Goal: Contribute content

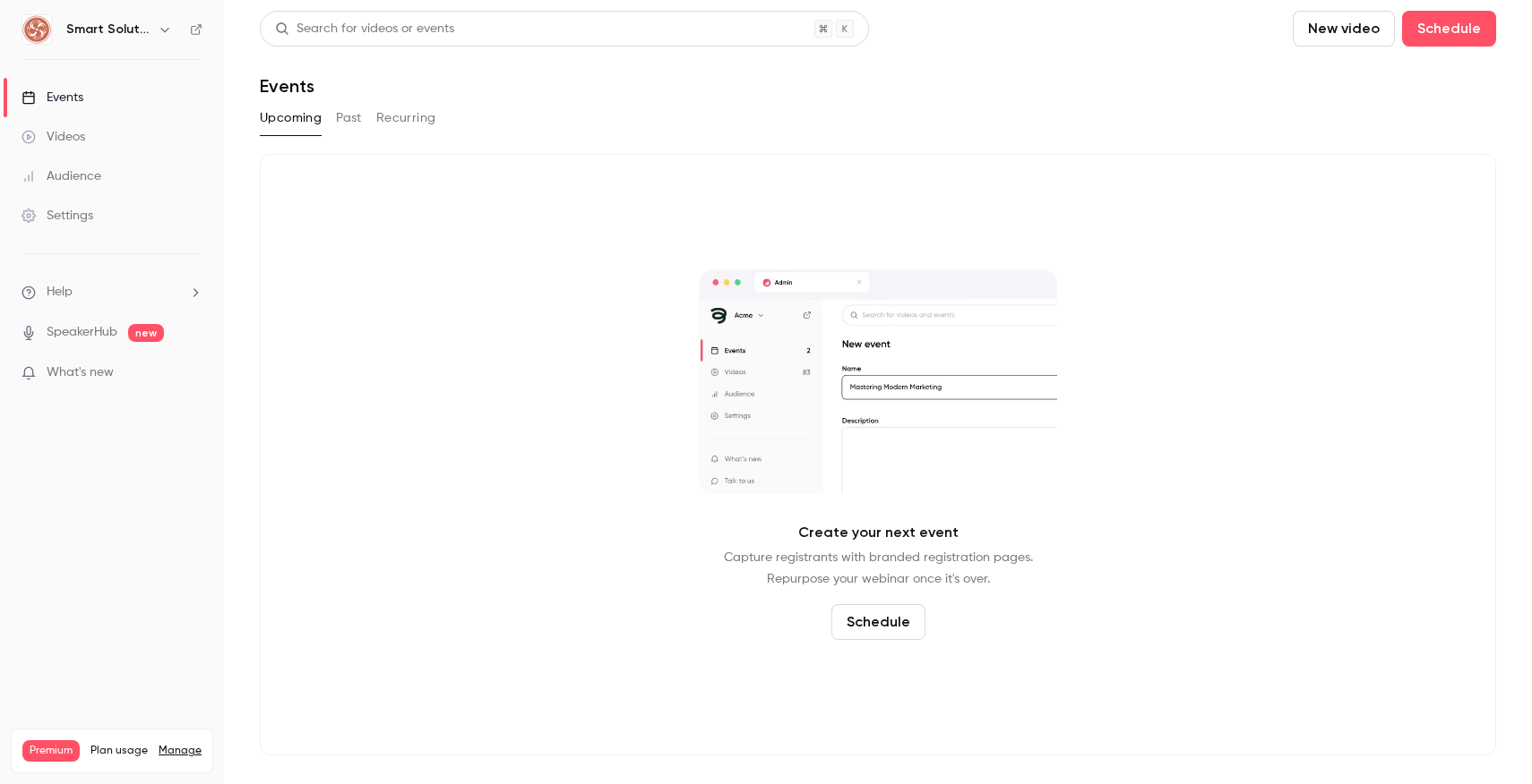
click at [354, 116] on button "Past" at bounding box center [349, 118] width 26 height 29
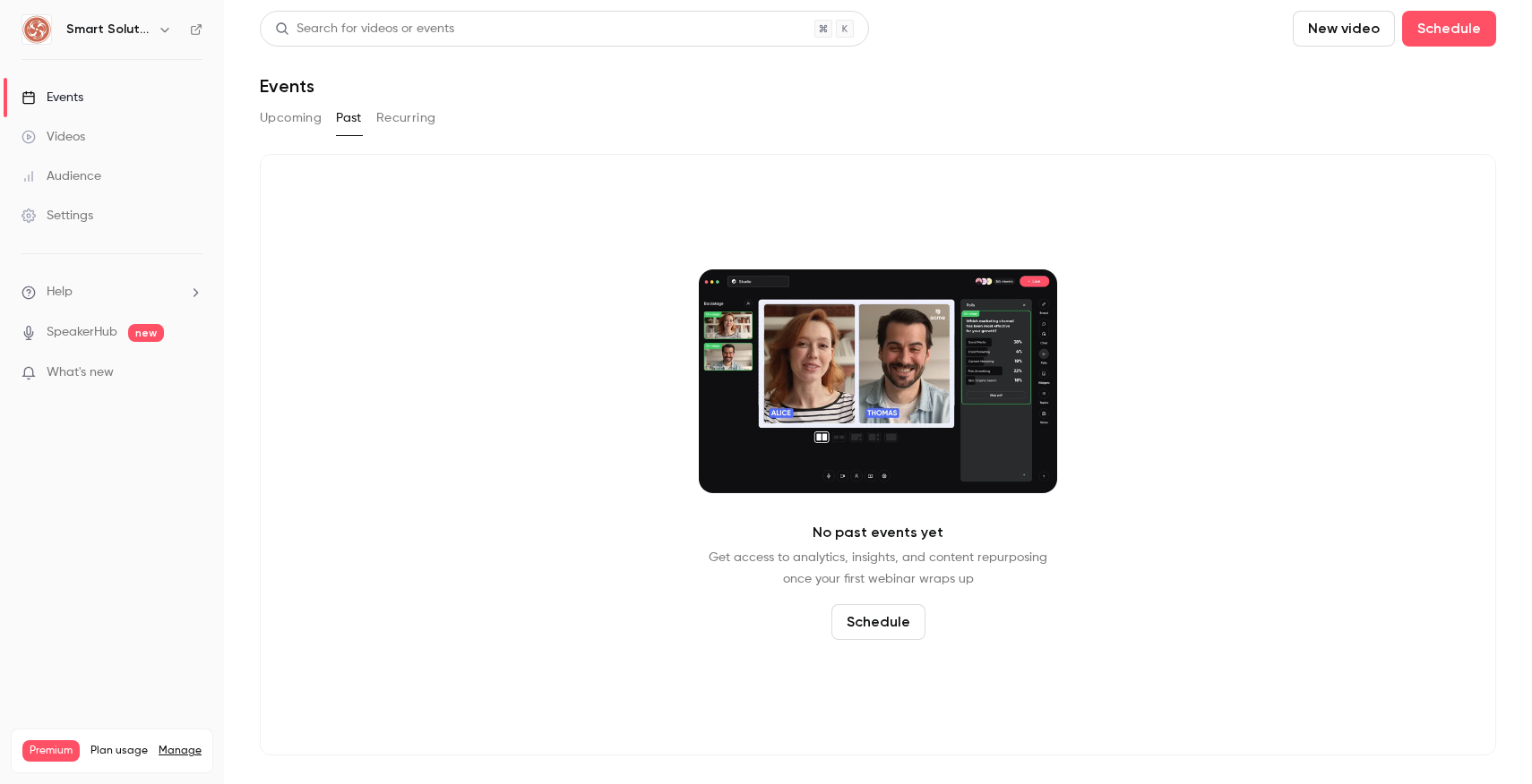
click at [298, 119] on button "Upcoming" at bounding box center [290, 118] width 61 height 29
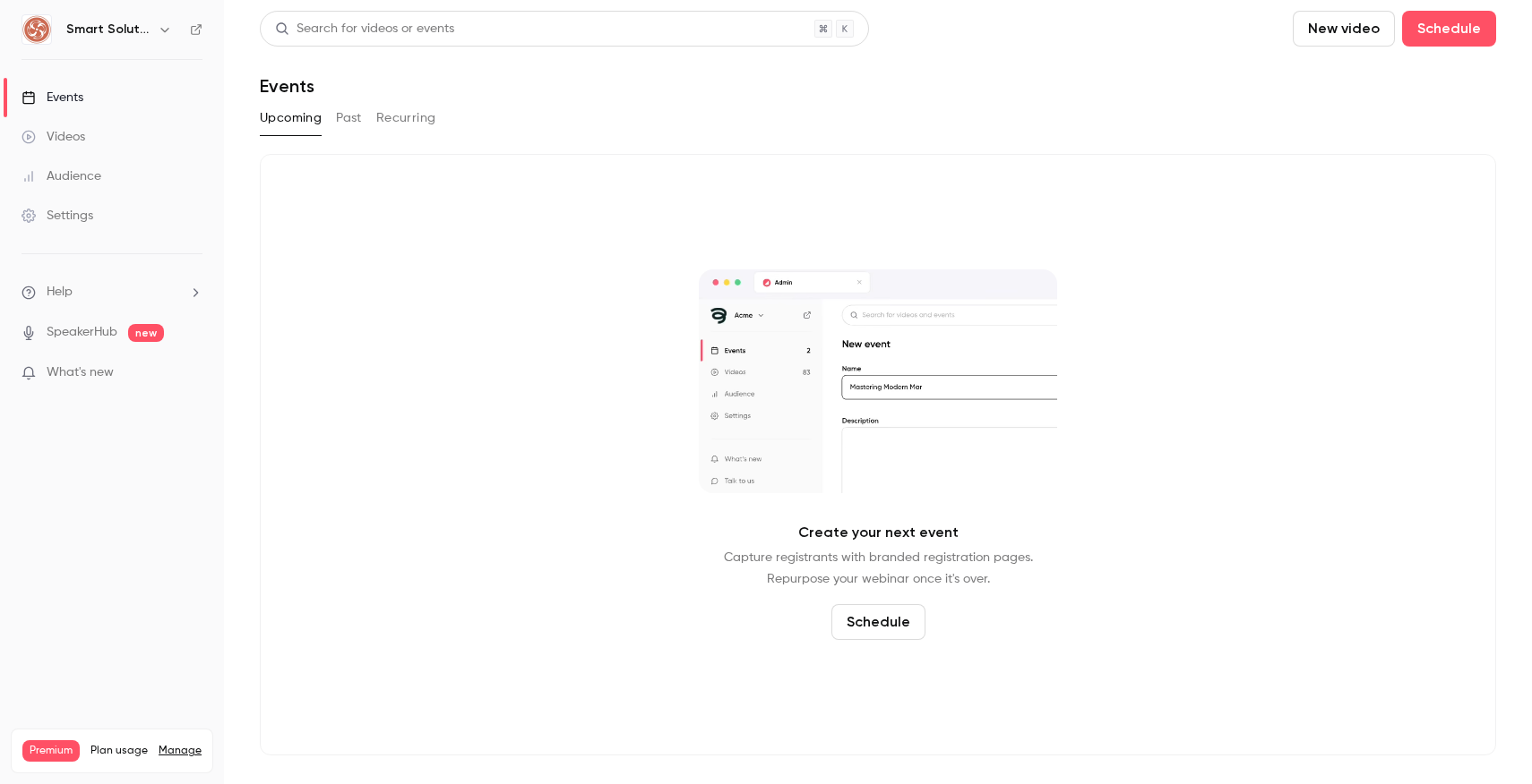
click at [1347, 39] on button "New video" at bounding box center [1343, 29] width 102 height 36
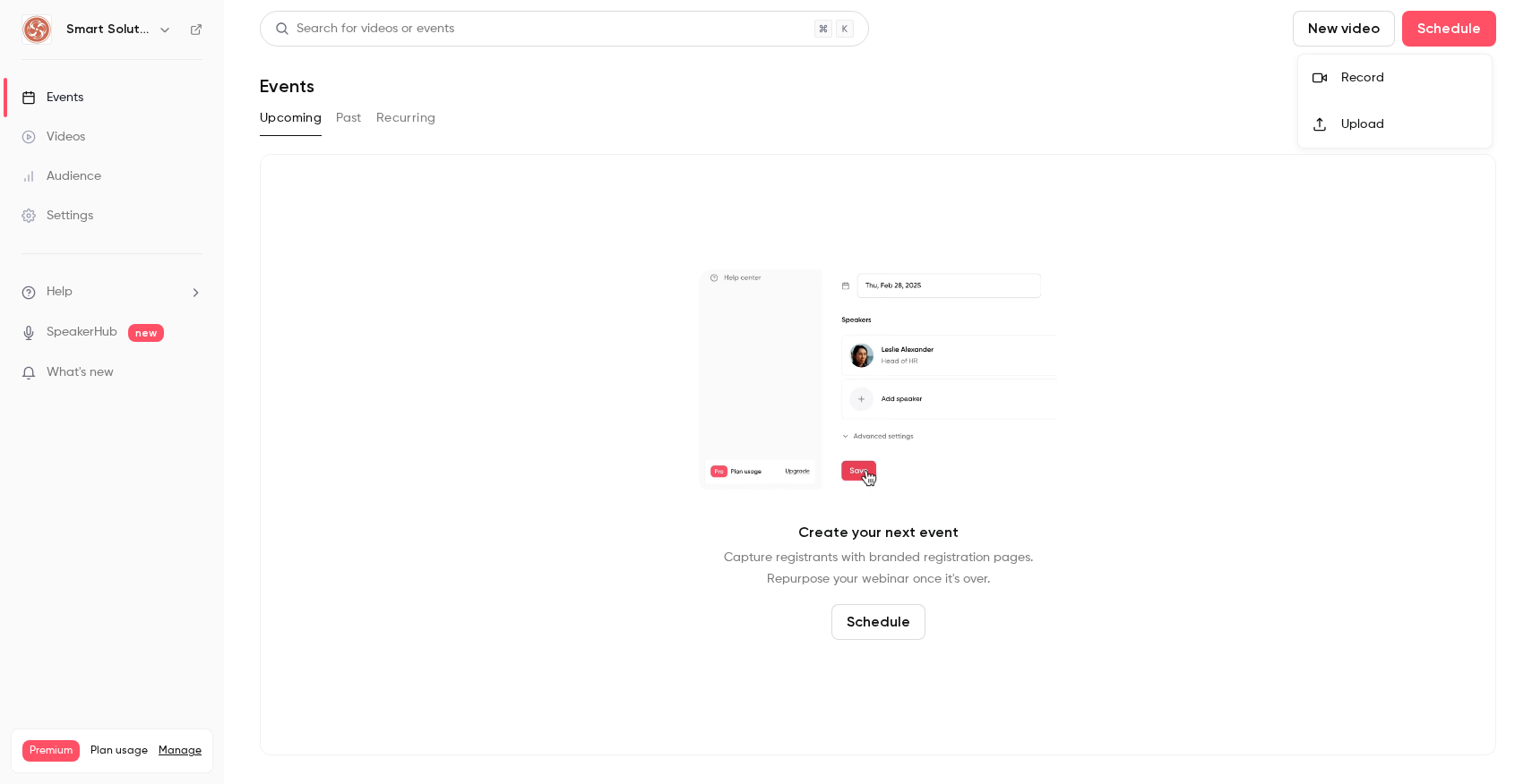
drag, startPoint x: 1351, startPoint y: 73, endPoint x: 1265, endPoint y: 175, distance: 133.4
click at [1265, 175] on div "Record Upload" at bounding box center [766, 392] width 1532 height 784
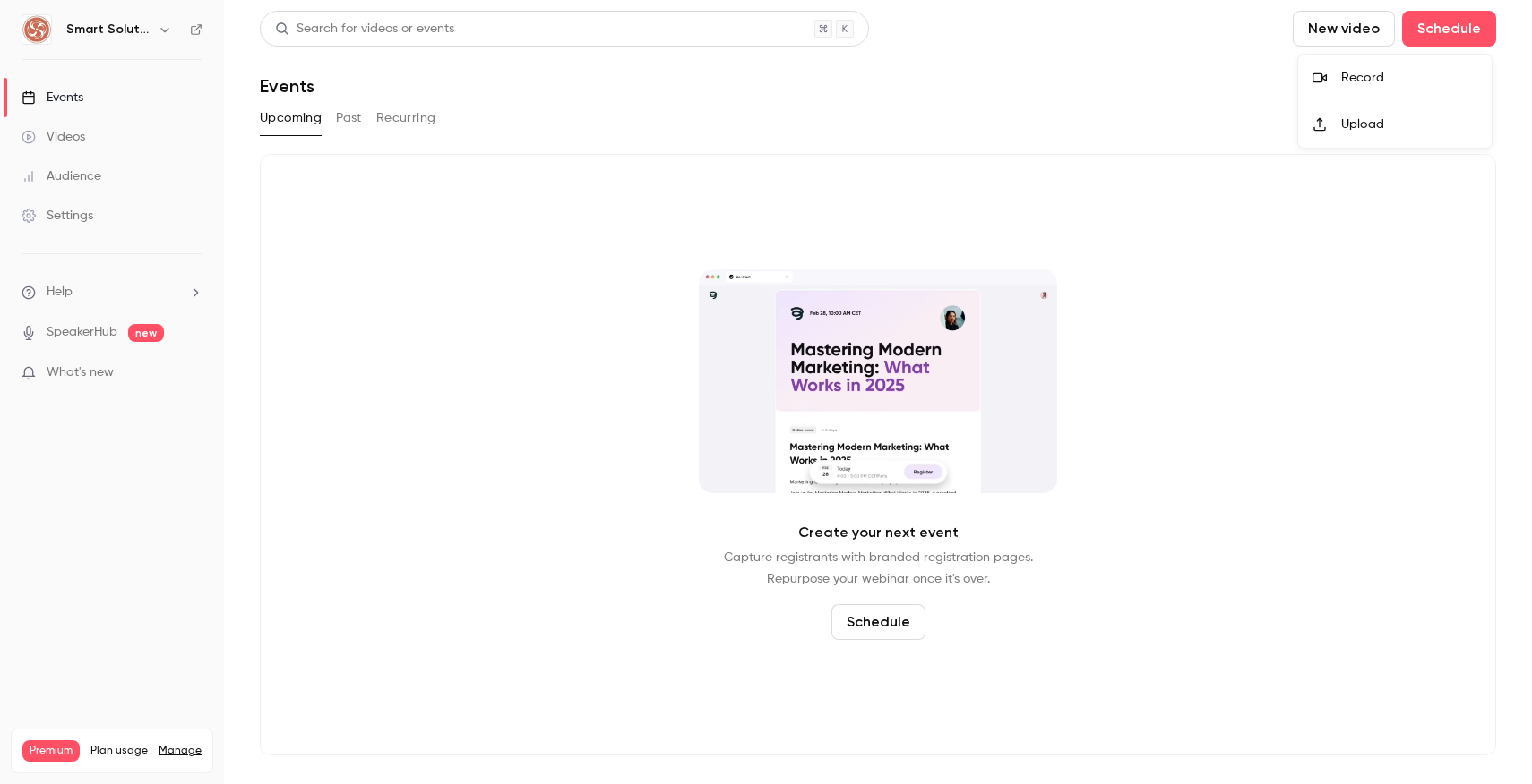
click at [1343, 136] on li "Upload" at bounding box center [1394, 124] width 193 height 47
